Goal: Browse casually: Explore the website without a specific task or goal

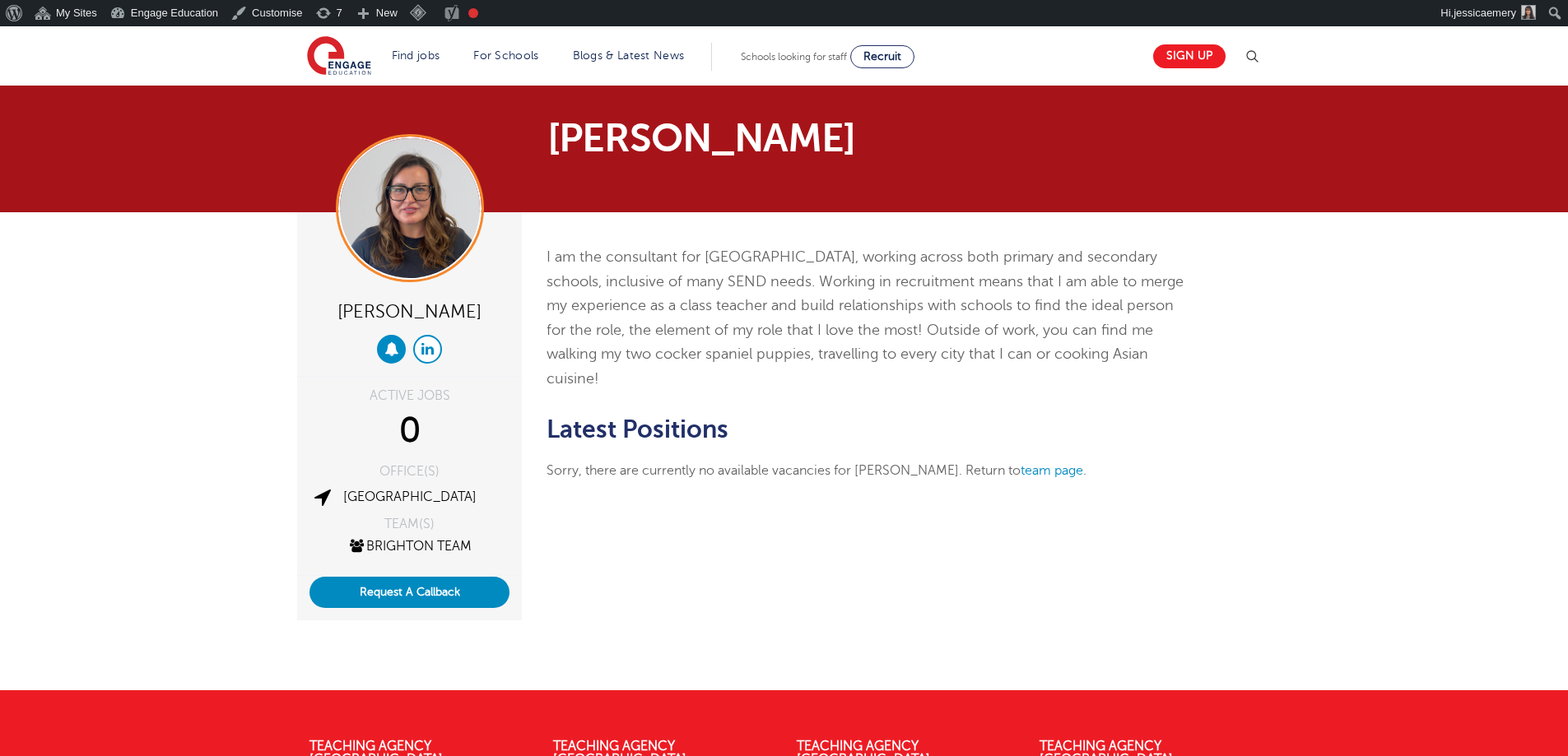
click at [439, 345] on link at bounding box center [427, 349] width 29 height 29
click at [432, 347] on icon at bounding box center [427, 349] width 12 height 14
